Goal: Information Seeking & Learning: Find specific fact

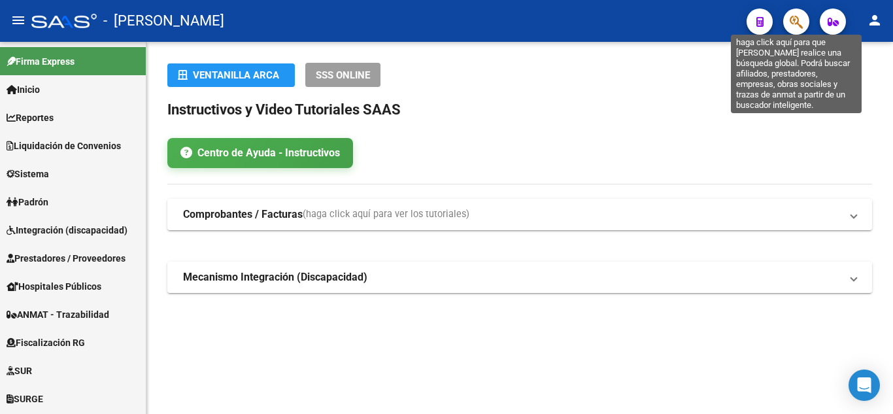
click at [796, 24] on icon "button" at bounding box center [796, 21] width 13 height 15
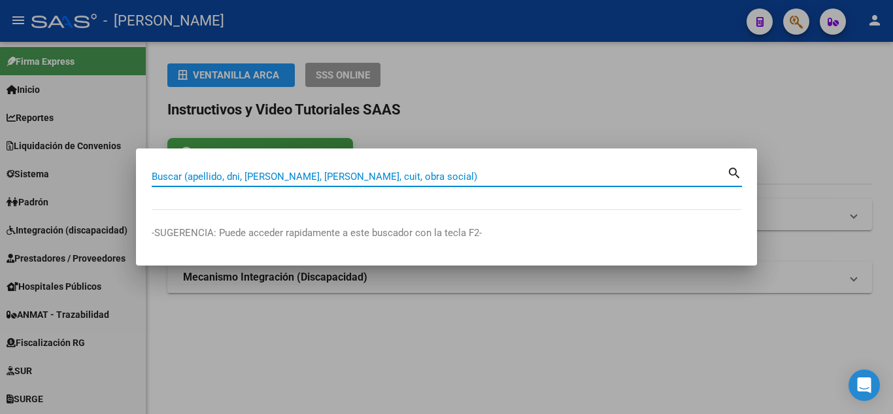
paste input "44093065"
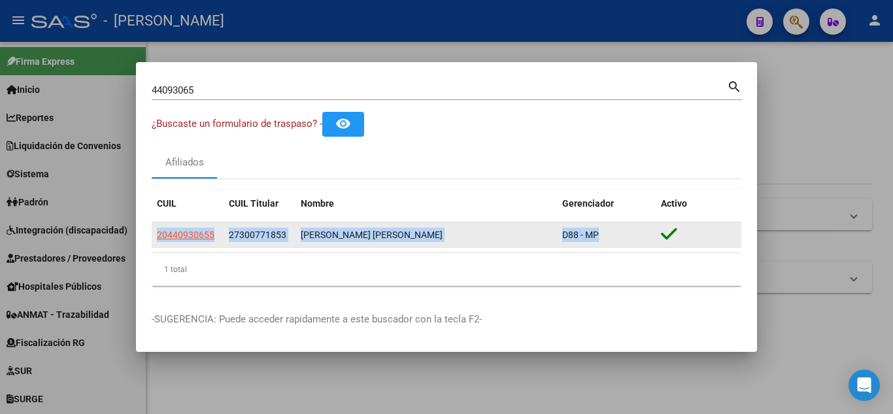
drag, startPoint x: 603, startPoint y: 238, endPoint x: 152, endPoint y: 241, distance: 451.2
click at [152, 241] on div "20440930655 27300771853 [PERSON_NAME] [PERSON_NAME] D88 - MP" at bounding box center [447, 235] width 590 height 26
copy div "20440930655 27300771853 [PERSON_NAME] [PERSON_NAME] D88 - MP"
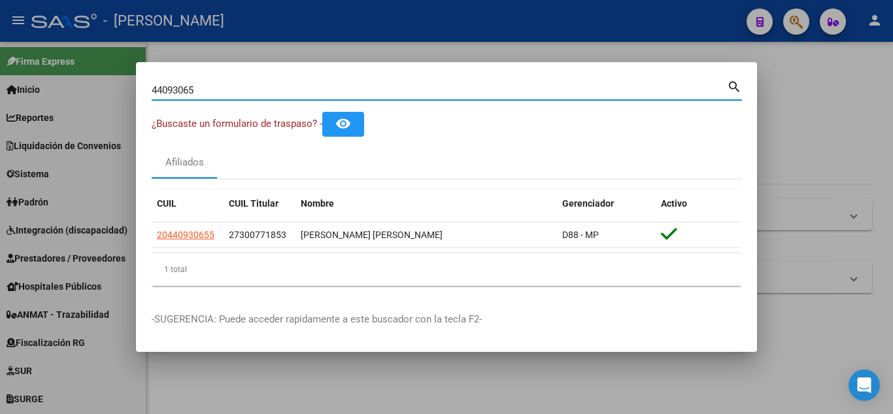
drag, startPoint x: 211, startPoint y: 92, endPoint x: 8, endPoint y: 89, distance: 202.7
click at [9, 90] on div "44093065 Buscar (apellido, dni, cuil, nro traspaso, cuit, obra social) search ¿…" at bounding box center [446, 207] width 893 height 414
paste input "93889323"
type input "93889323"
